Goal: Information Seeking & Learning: Learn about a topic

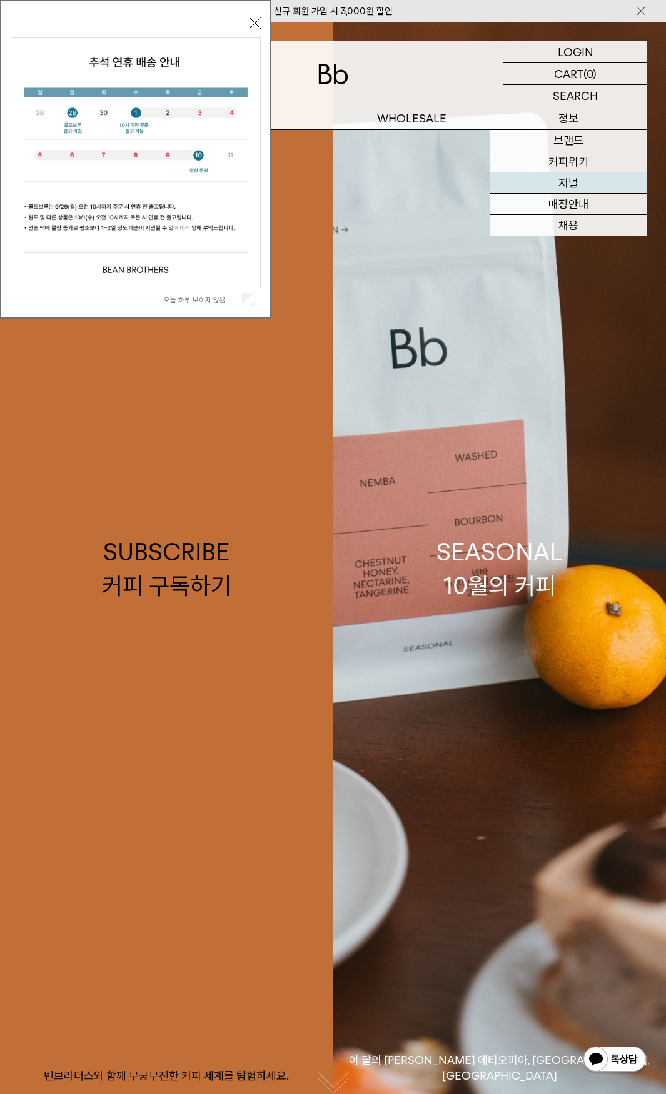
click at [581, 172] on link "저널" at bounding box center [568, 182] width 157 height 21
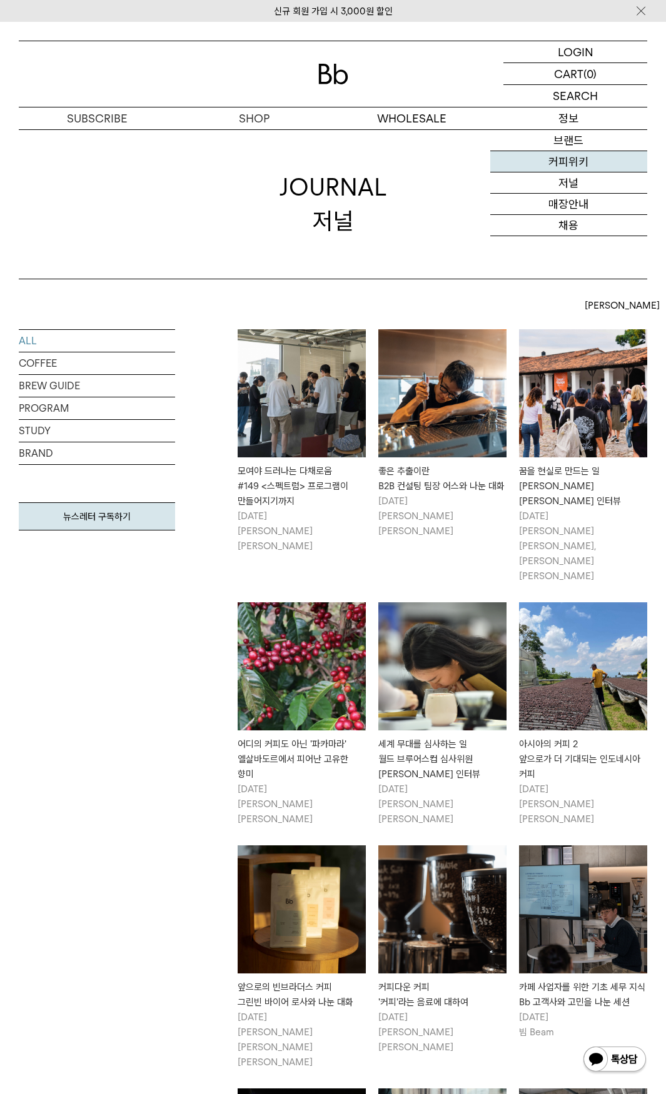
click at [576, 166] on link "커피위키" at bounding box center [568, 161] width 157 height 21
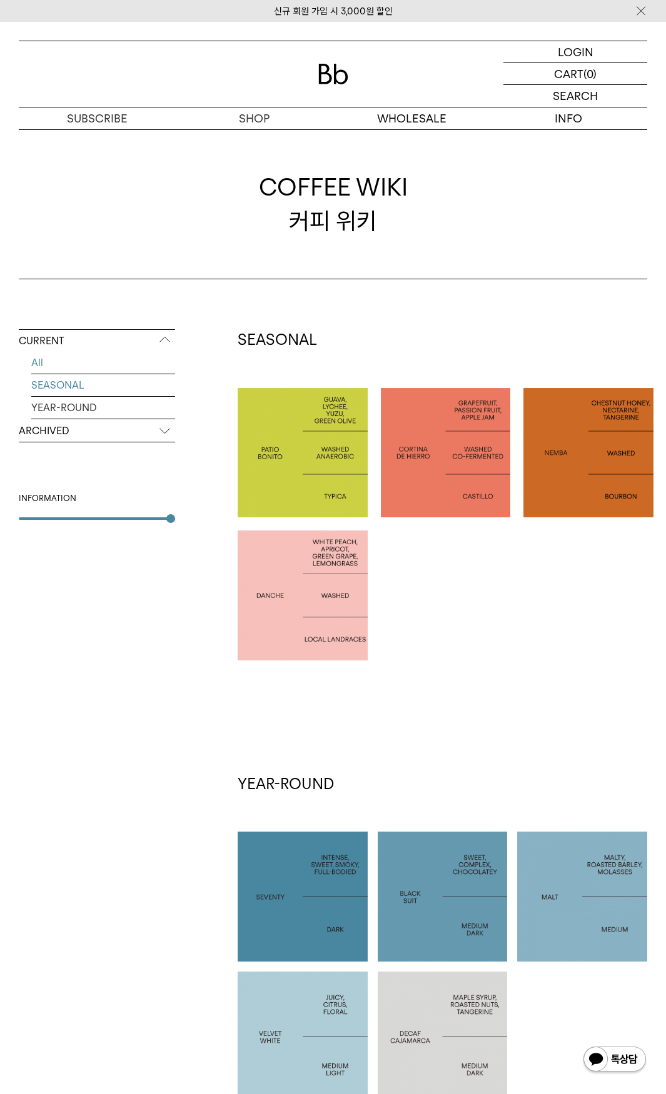
click at [74, 389] on link "SEASONAL" at bounding box center [103, 385] width 144 height 22
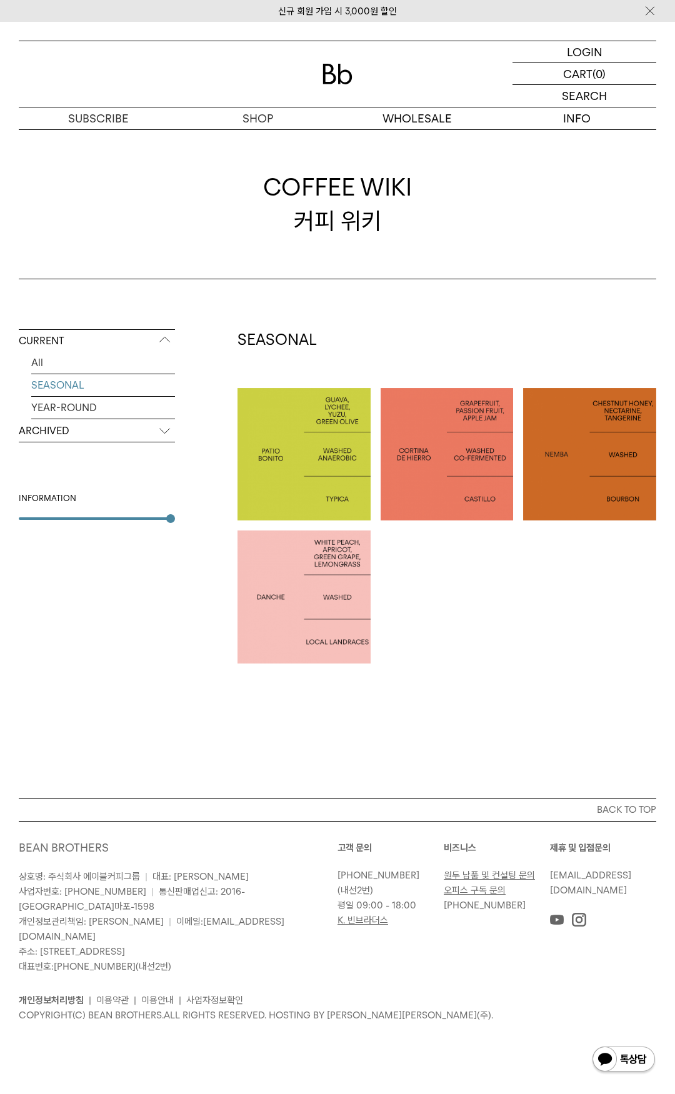
click at [151, 434] on p "ARCHIVED" at bounding box center [97, 431] width 156 height 22
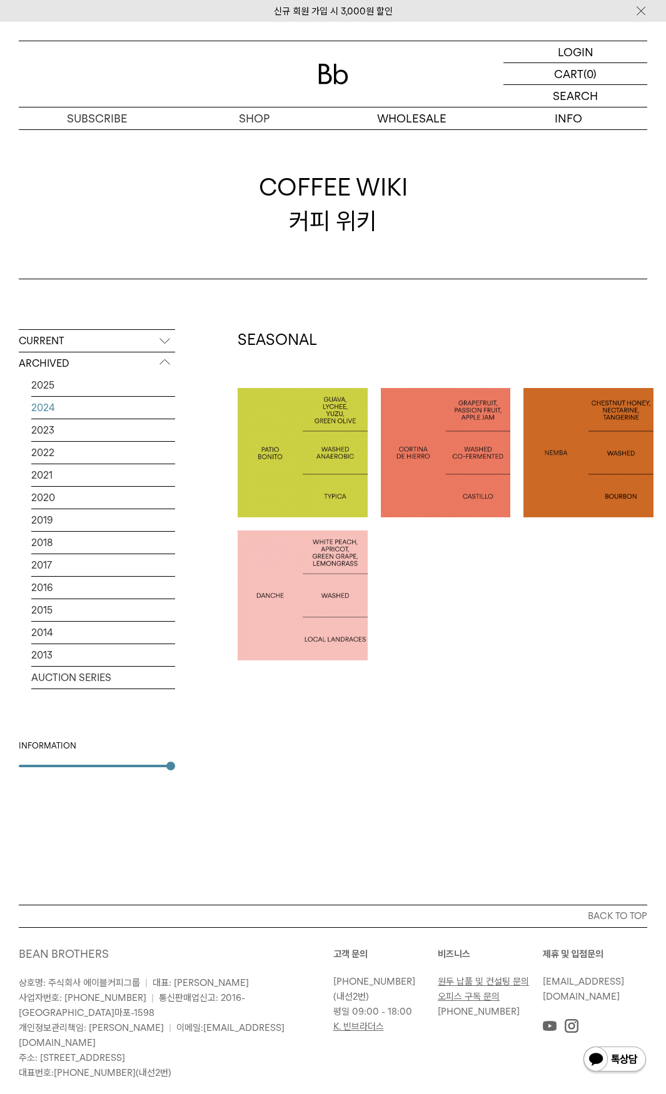
click at [52, 413] on link "2024" at bounding box center [103, 408] width 144 height 22
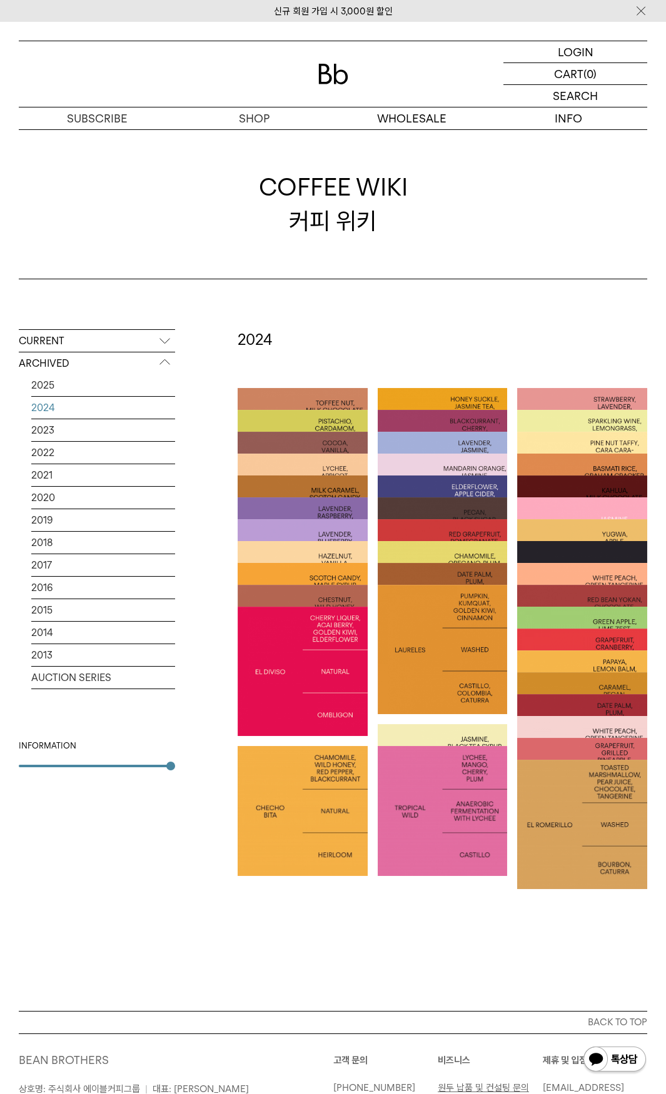
scroll to position [155, 0]
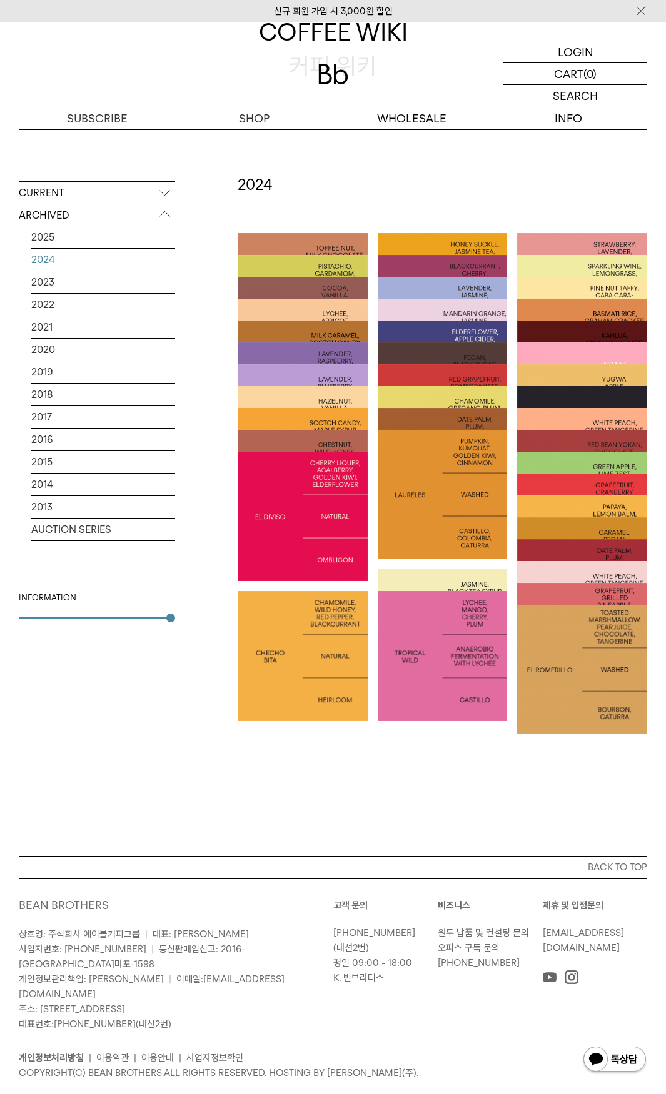
click at [609, 401] on p "GAEHWA" at bounding box center [582, 407] width 130 height 16
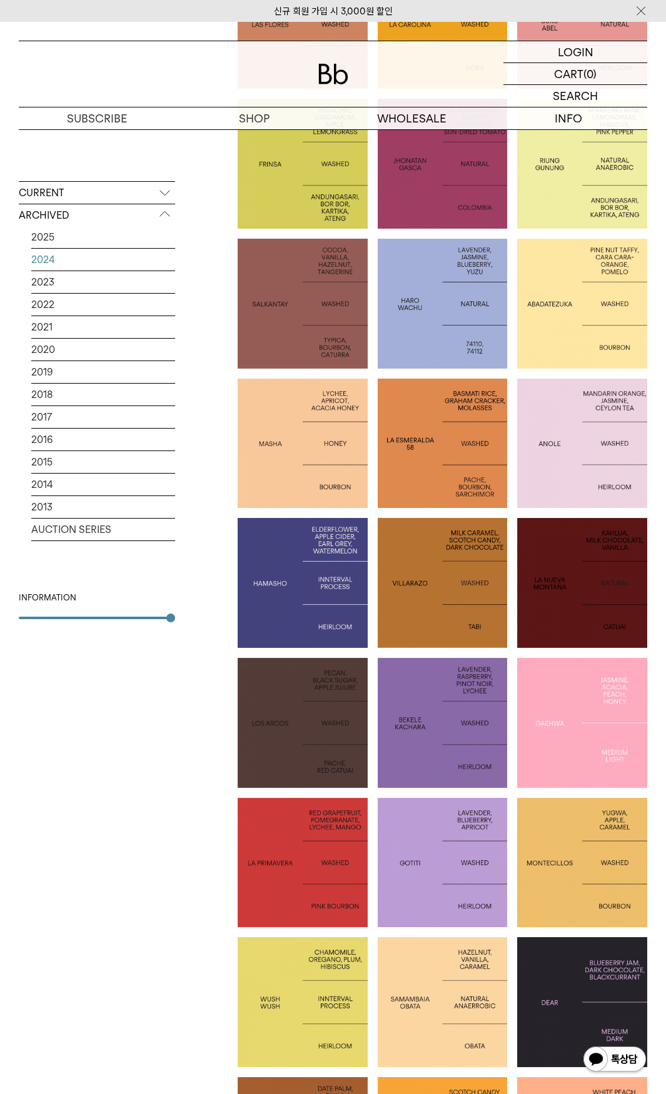
scroll to position [679, 0]
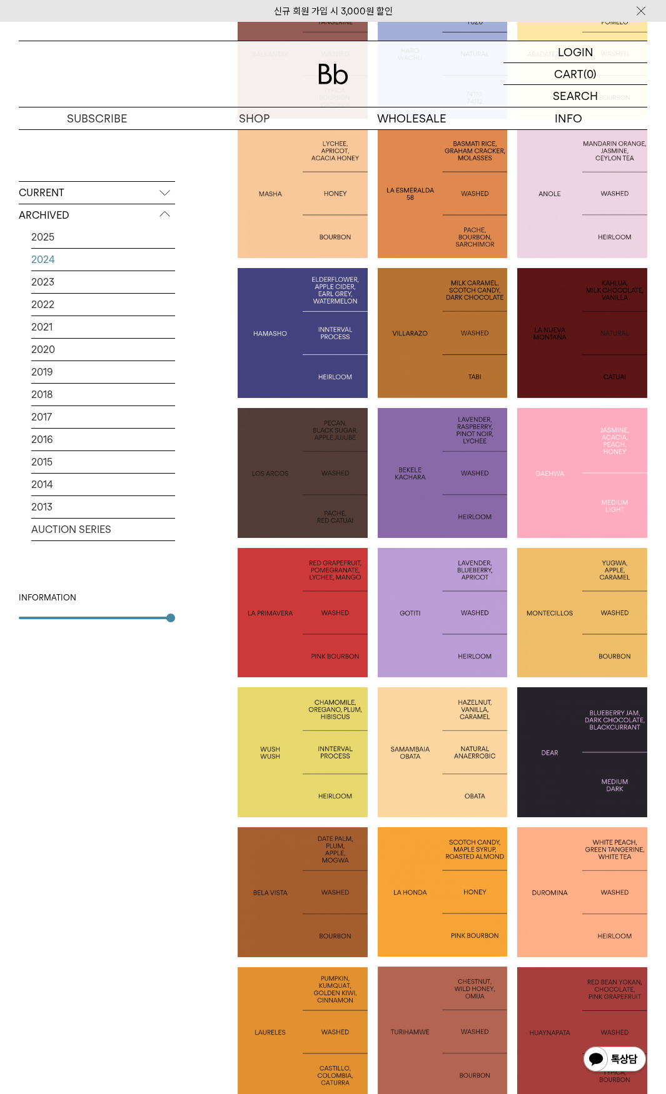
click at [608, 794] on div at bounding box center [582, 752] width 130 height 130
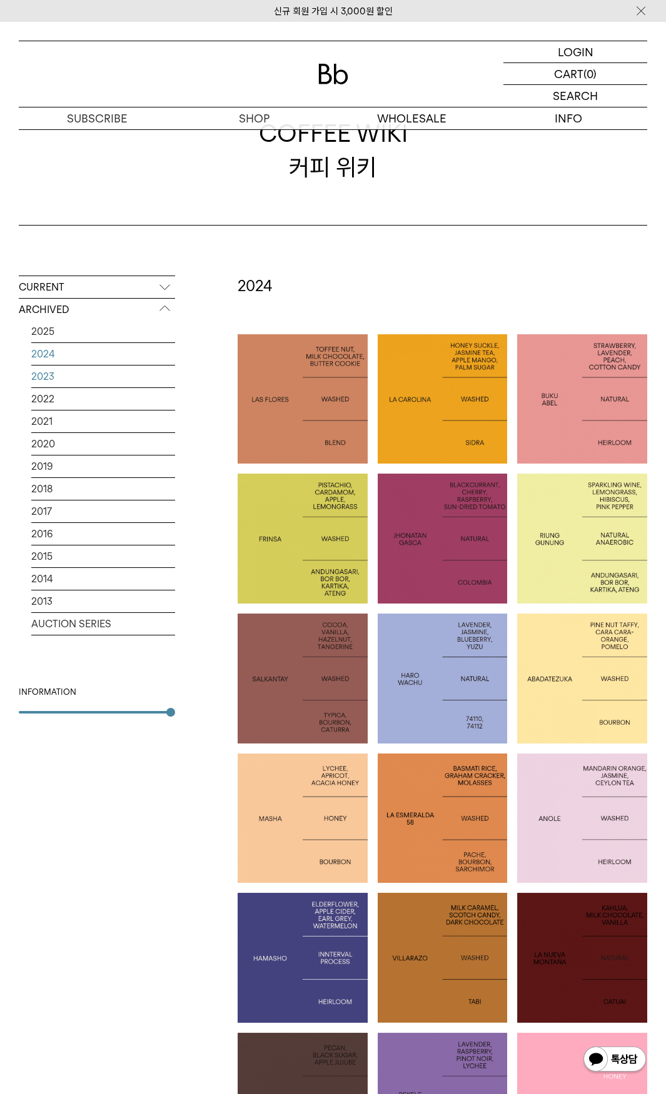
click at [54, 376] on link "2023" at bounding box center [103, 377] width 144 height 22
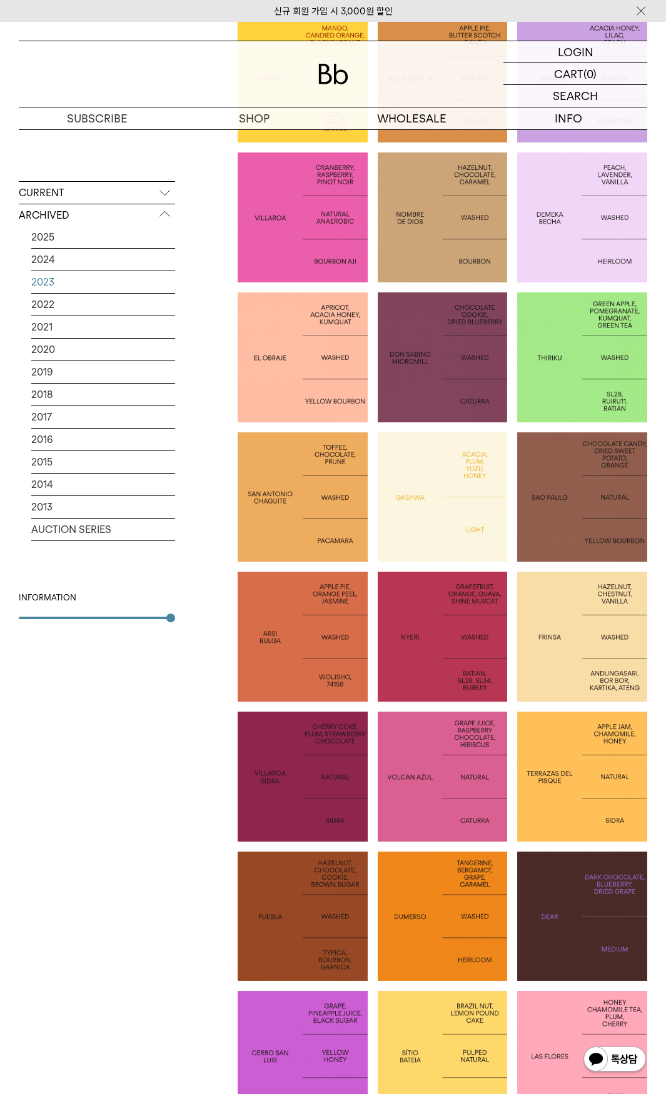
scroll to position [625, 0]
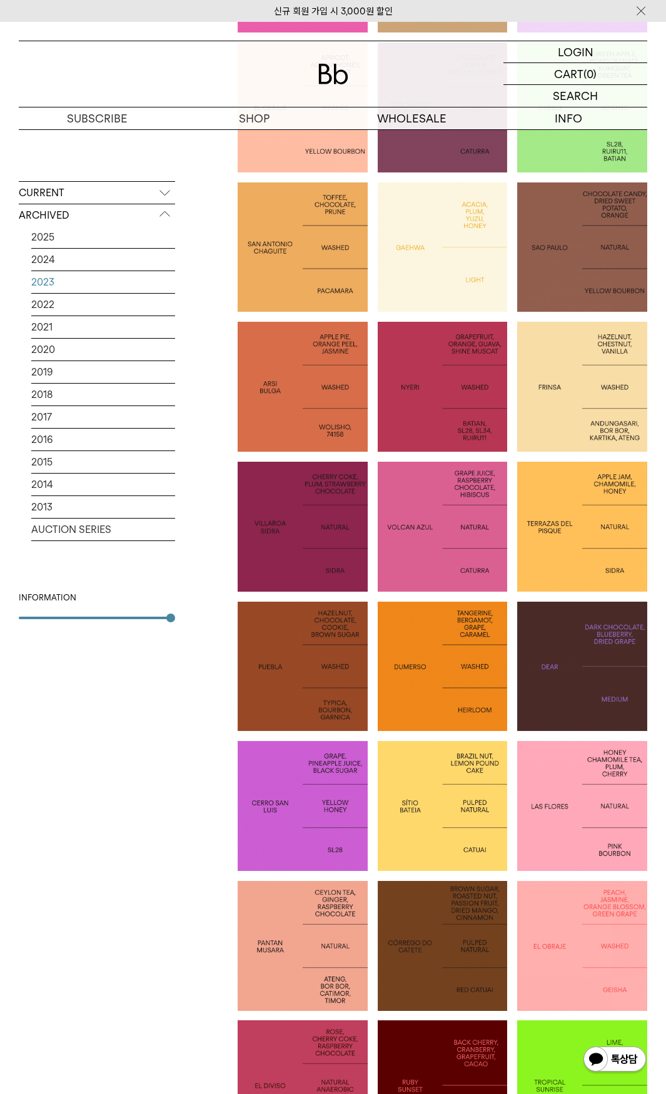
click at [609, 713] on div at bounding box center [582, 667] width 130 height 130
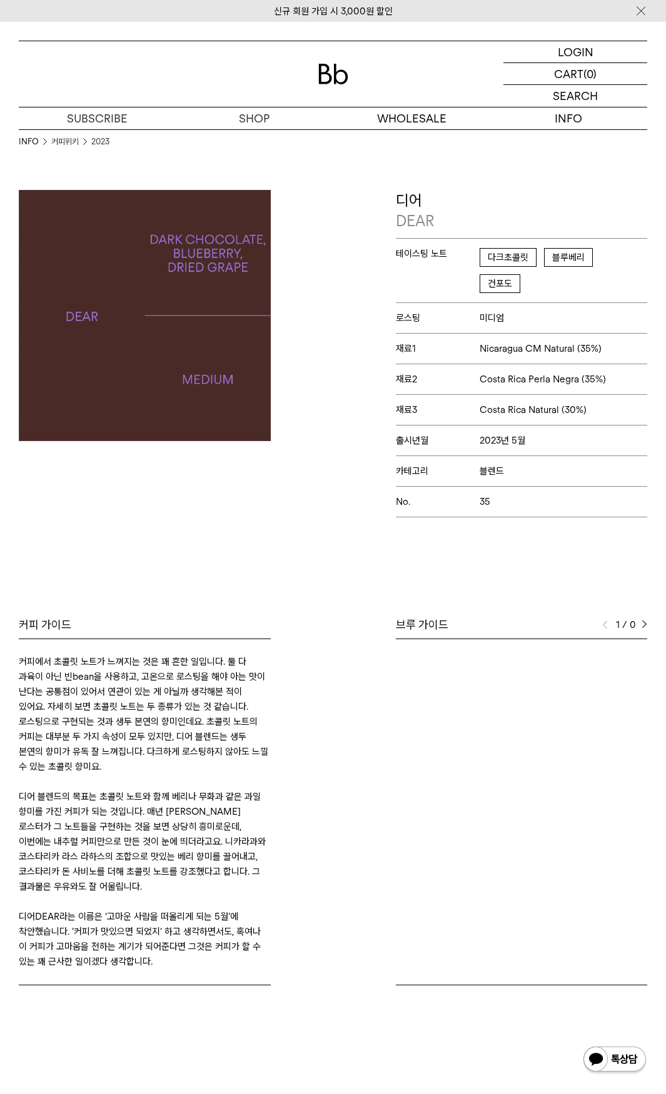
scroll to position [29, 0]
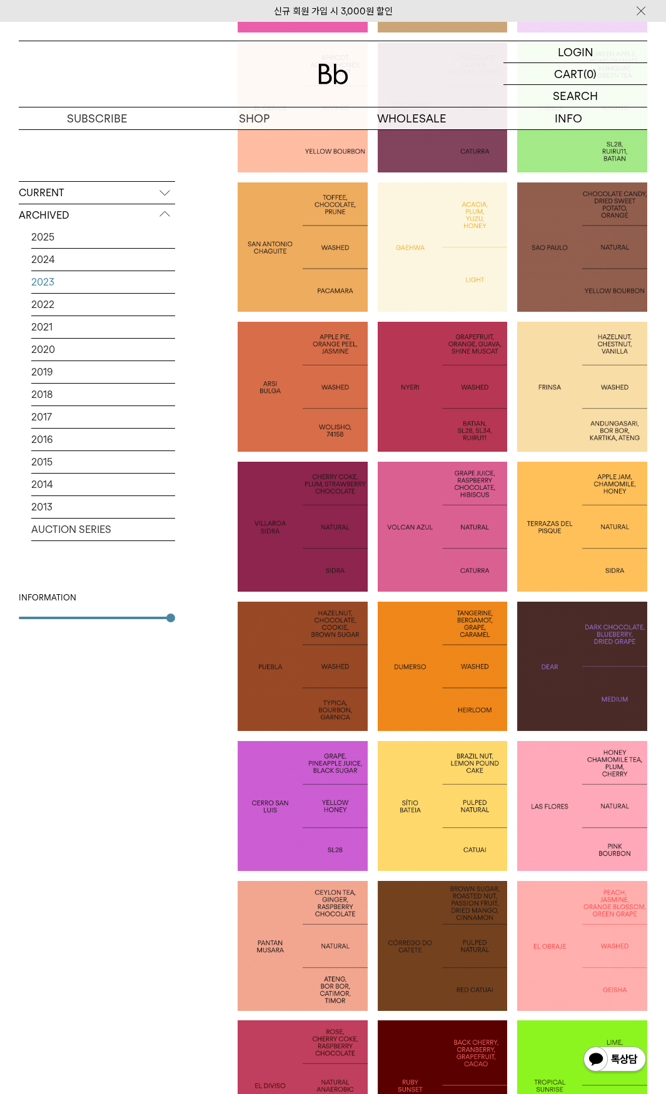
scroll to position [54, 0]
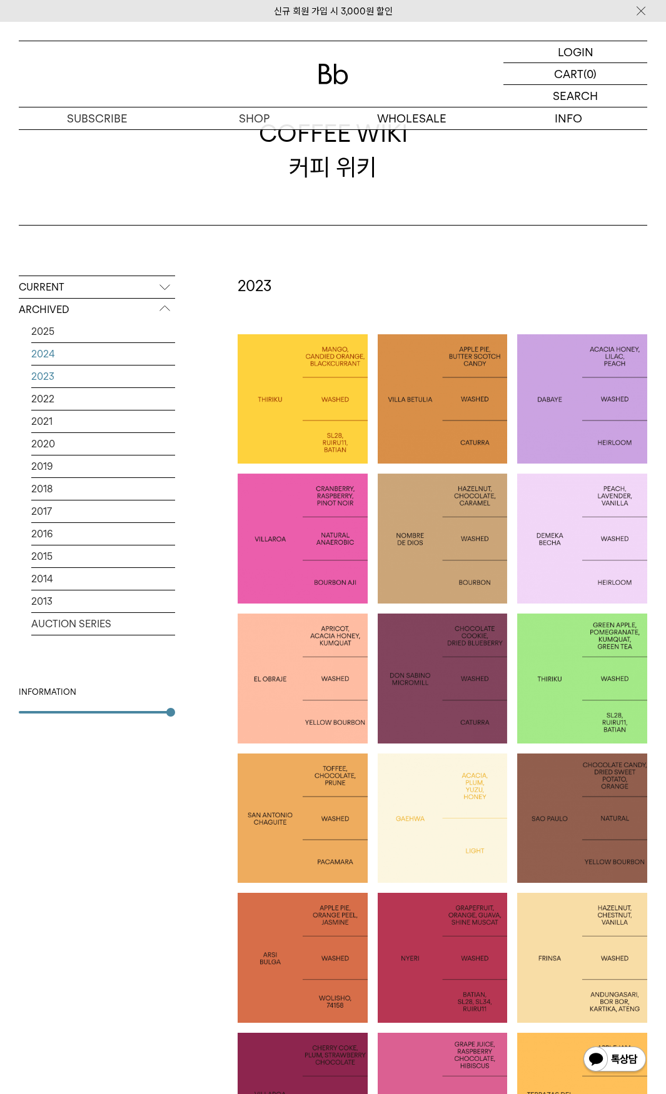
click at [72, 360] on link "2024" at bounding box center [103, 354] width 144 height 22
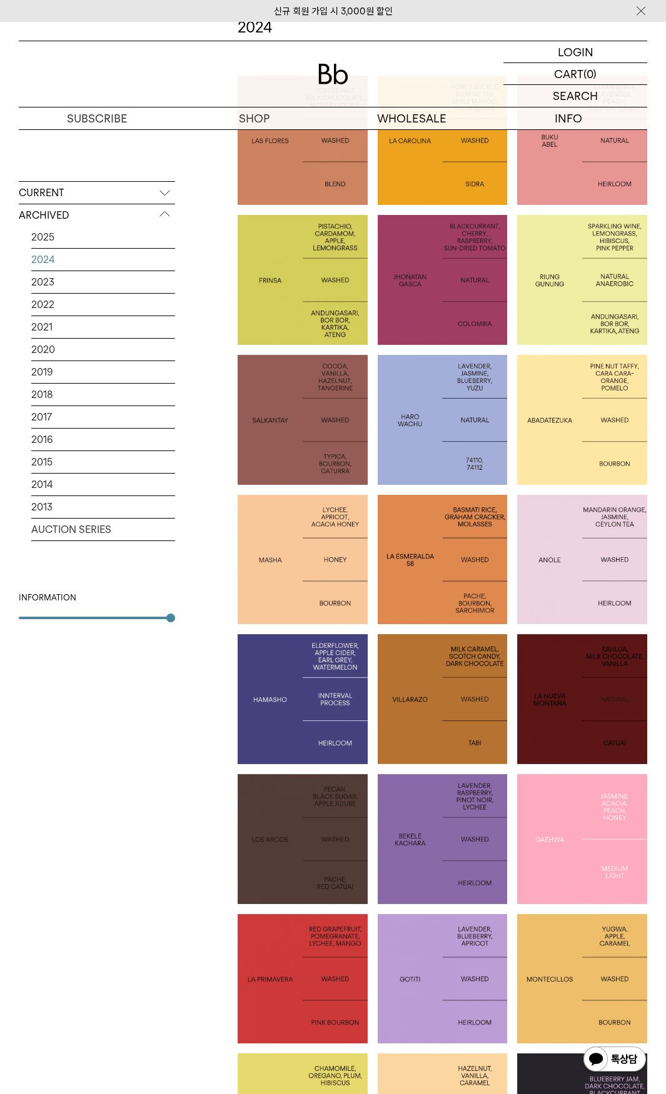
scroll to position [562, 0]
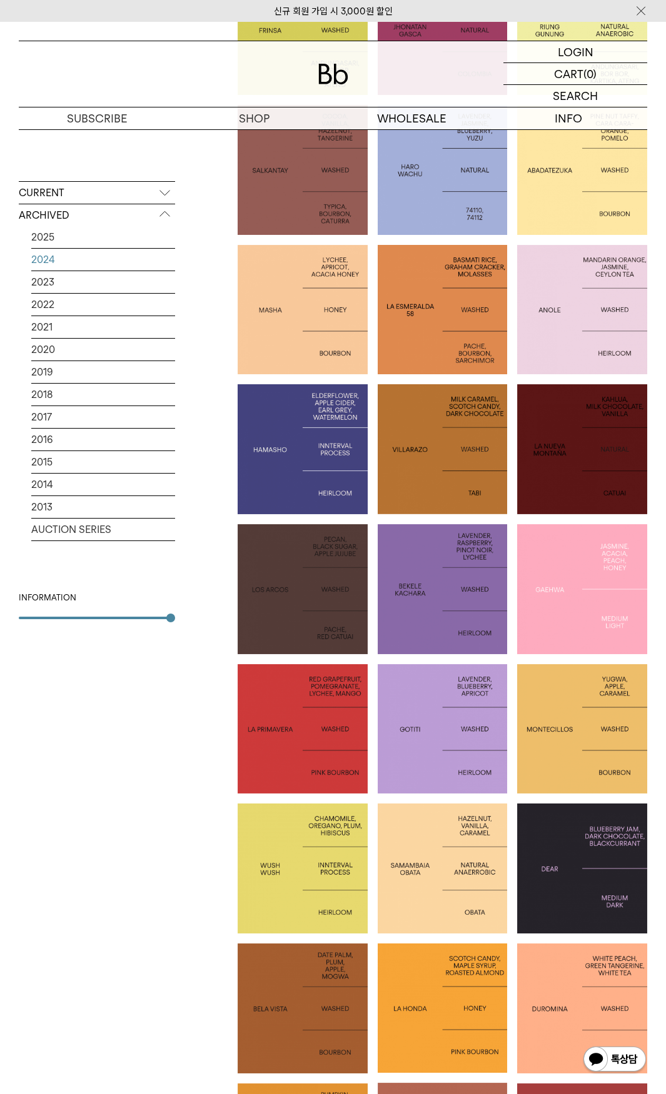
click at [571, 837] on div at bounding box center [582, 869] width 130 height 130
